Goal: Information Seeking & Learning: Learn about a topic

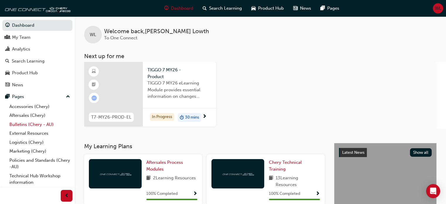
click at [20, 125] on link "Bulletins (Chery - AU)" at bounding box center [39, 124] width 65 height 9
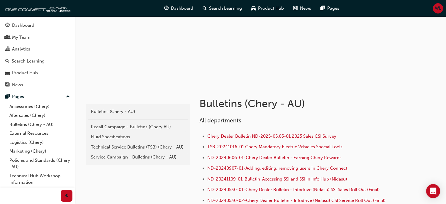
scroll to position [59, 0]
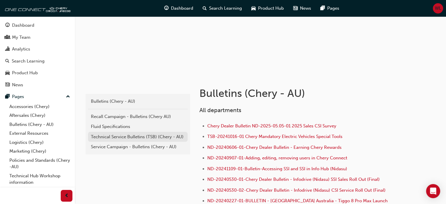
click at [138, 136] on div "Technical Service Bulletins (TSB) (Chery - AU)" at bounding box center [138, 137] width 94 height 7
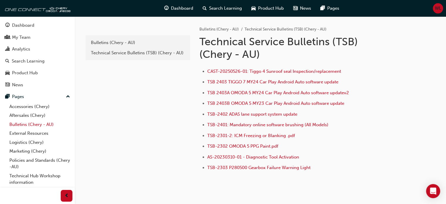
click at [23, 123] on link "Bulletins (Chery - AU)" at bounding box center [39, 124] width 65 height 9
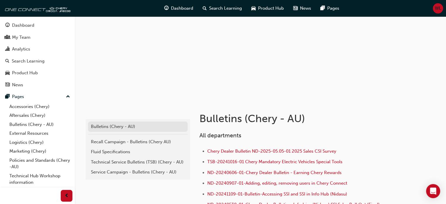
scroll to position [59, 0]
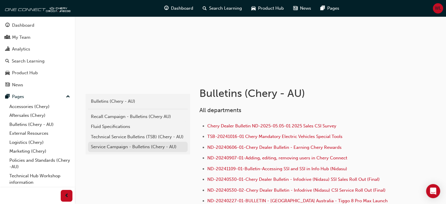
click at [119, 145] on div "Service Campaign - Bulletins (Chery - AU)" at bounding box center [138, 146] width 94 height 7
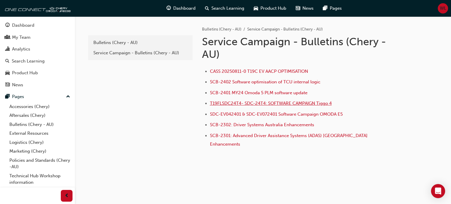
click at [285, 103] on span "T19FLSDC24T4- SDC-24T4: SOFTWARE CAMPAIGN Tiggo 4" at bounding box center [271, 103] width 122 height 5
click at [285, 102] on span "T19FLSDC24T4- SDC-24T4: SOFTWARE CAMPAIGN Tiggo 4" at bounding box center [271, 103] width 122 height 5
